Goal: Transaction & Acquisition: Download file/media

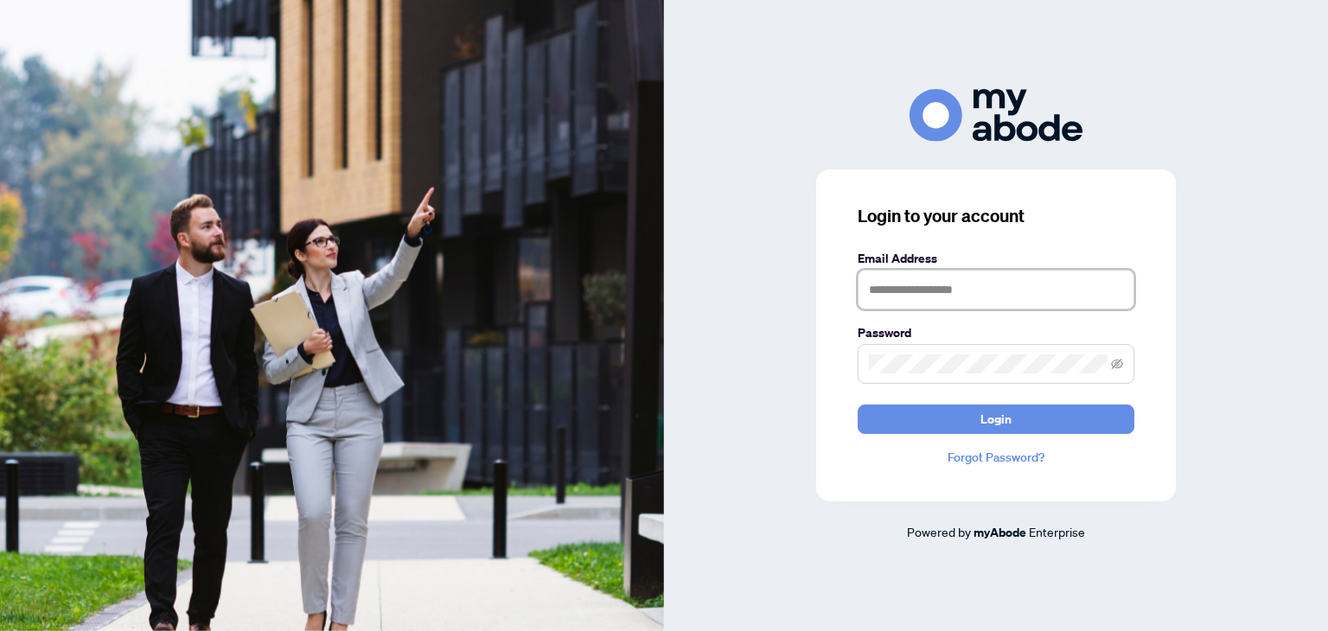
click at [958, 285] on input "text" at bounding box center [996, 290] width 277 height 40
type input "**********"
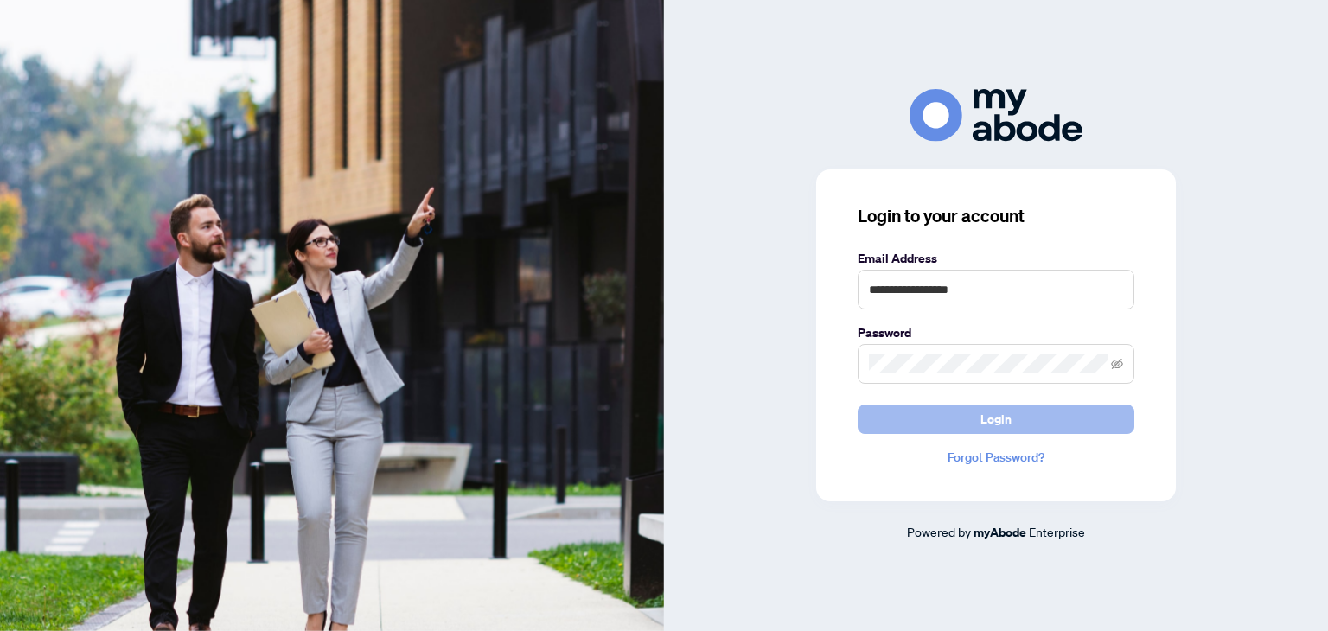
click at [996, 422] on span "Login" at bounding box center [996, 420] width 31 height 28
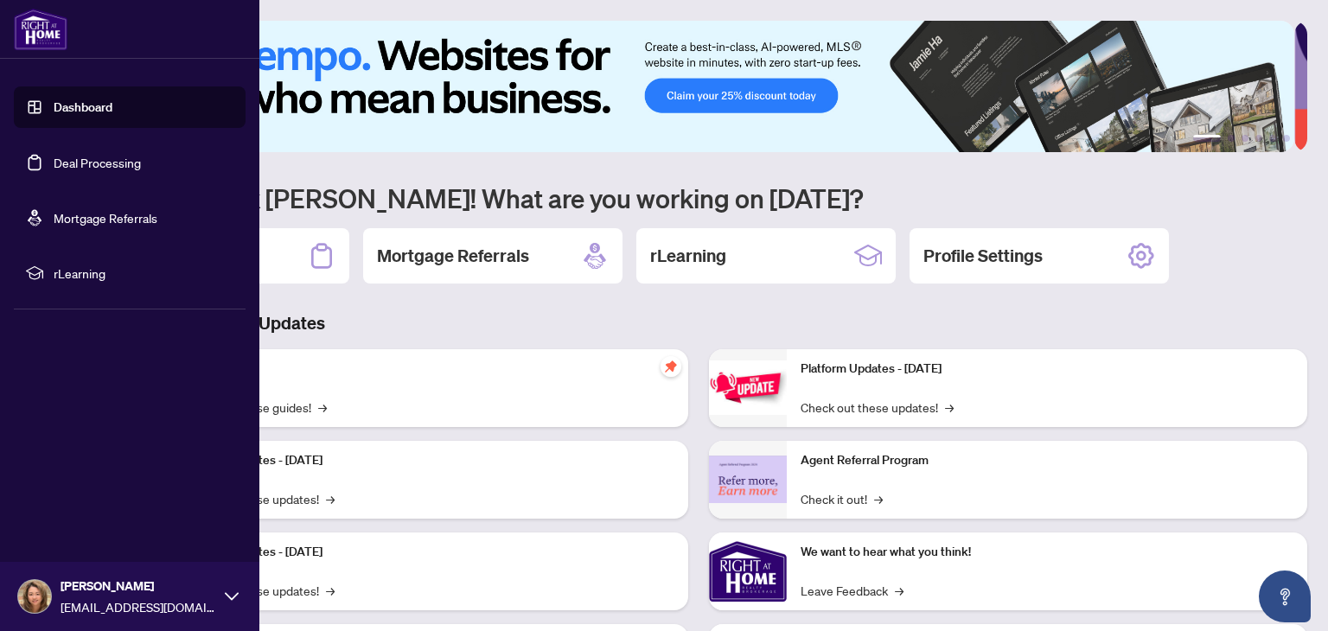
click at [89, 162] on link "Deal Processing" at bounding box center [97, 163] width 87 height 16
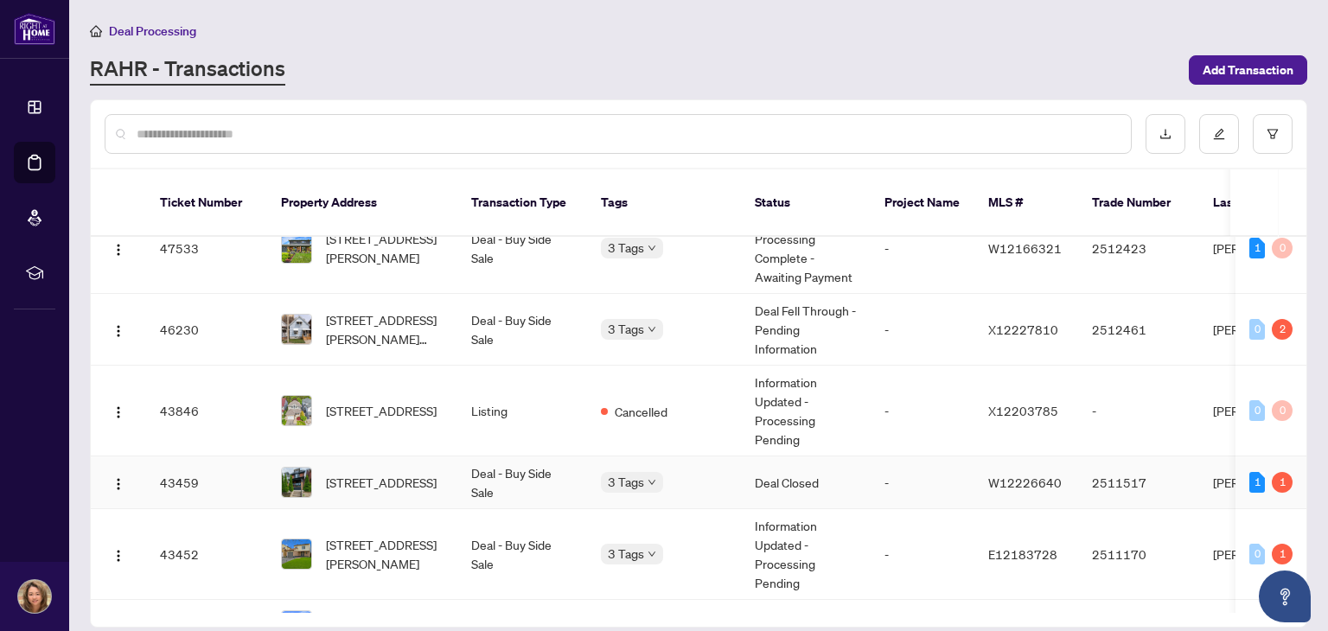
scroll to position [918, 0]
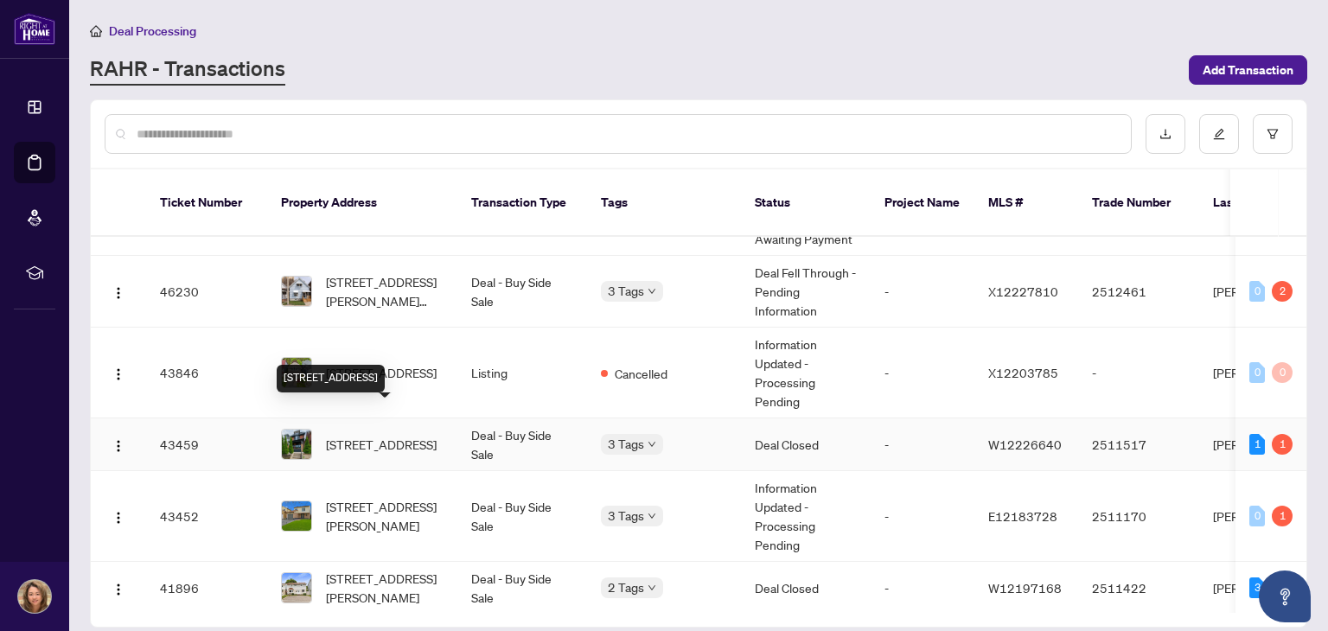
click at [367, 435] on span "1425 Lansdowne Ave, Toronto, Ontario M6H 3Z9, Canada" at bounding box center [381, 444] width 111 height 19
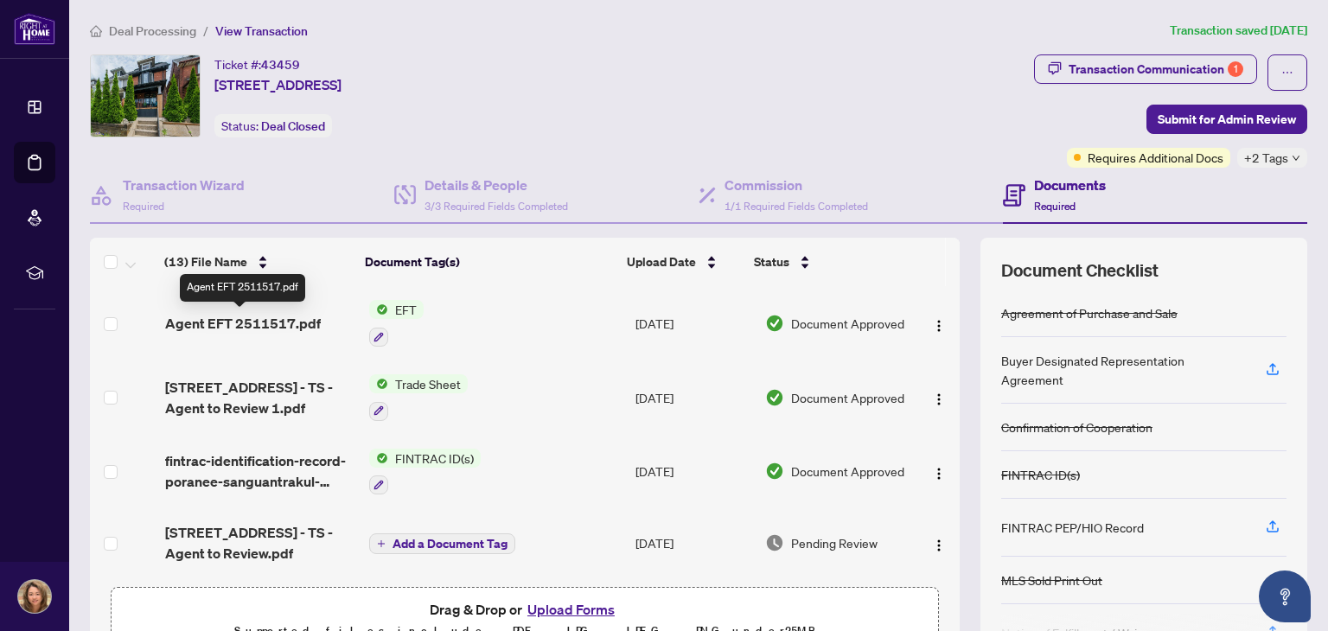
click at [280, 319] on span "Agent EFT 2511517.pdf" at bounding box center [243, 323] width 156 height 21
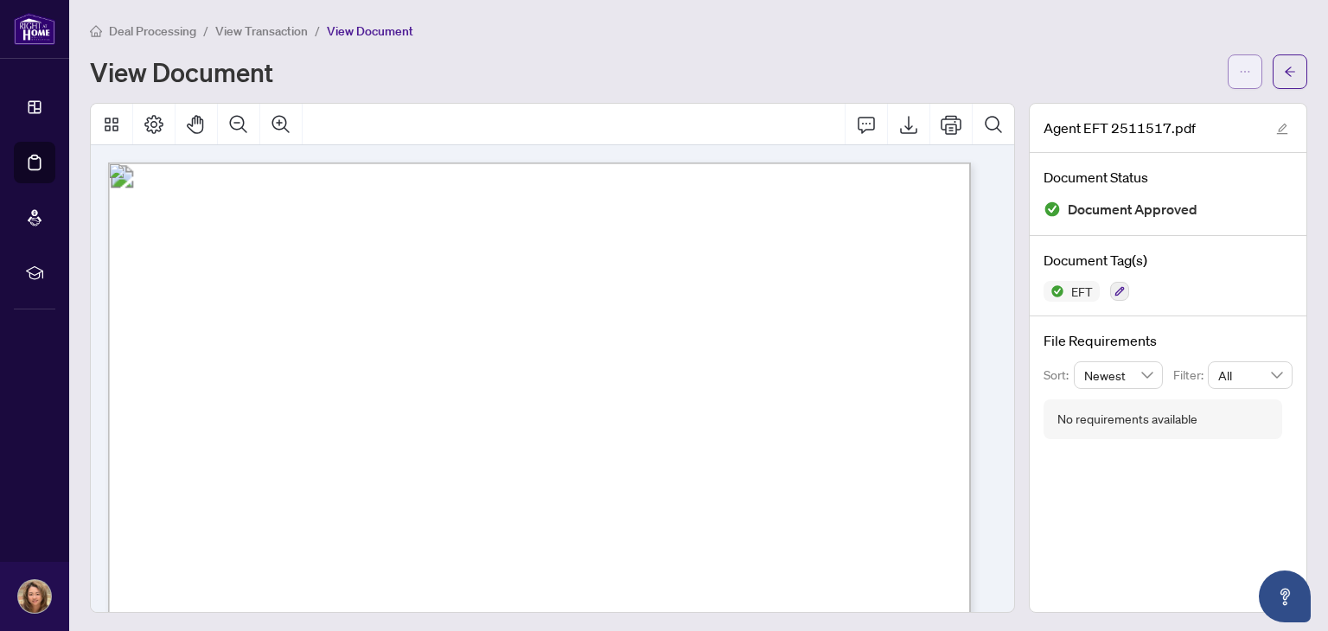
click at [1239, 66] on icon "ellipsis" at bounding box center [1245, 72] width 12 height 12
click at [1171, 112] on span "Download" at bounding box center [1169, 109] width 131 height 19
